Goal: Transaction & Acquisition: Purchase product/service

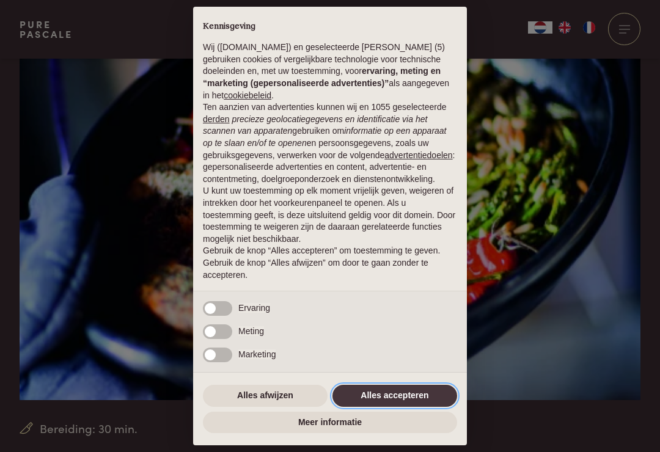
click at [391, 404] on button "Alles accepteren" at bounding box center [394, 396] width 125 height 22
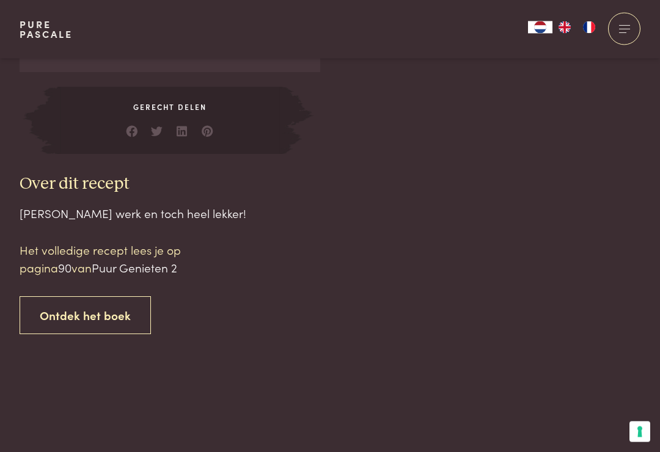
scroll to position [1105, 0]
click at [64, 259] on span "90" at bounding box center [64, 267] width 13 height 16
click at [119, 259] on span "Puur Genieten 2" at bounding box center [135, 267] width 86 height 16
click at [114, 259] on span "Puur Genieten 2" at bounding box center [135, 267] width 86 height 16
click at [77, 241] on p "Het volledige recept [PERSON_NAME] op pagina 90 van Puur Genieten 2" at bounding box center [124, 258] width 208 height 35
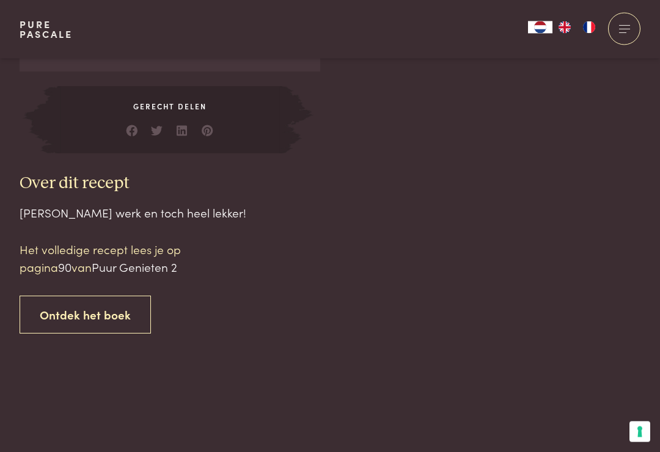
click at [39, 241] on p "Het volledige recept [PERSON_NAME] op pagina 90 van Puur Genieten 2" at bounding box center [124, 258] width 208 height 35
click at [65, 296] on link "Ontdek het boek" at bounding box center [85, 315] width 131 height 38
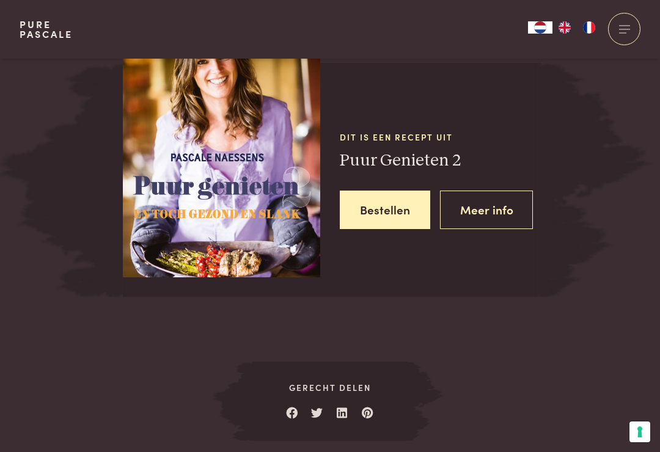
scroll to position [1539, 0]
click at [469, 190] on link "Meer info" at bounding box center [486, 209] width 93 height 38
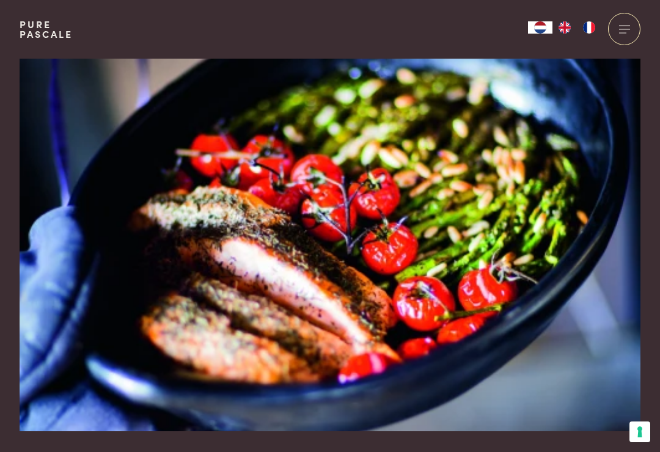
scroll to position [1558, 0]
